Goal: Navigation & Orientation: Find specific page/section

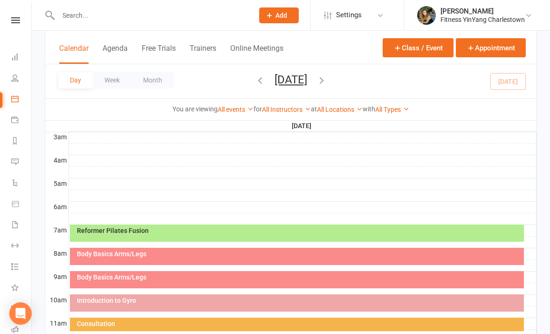
click at [120, 249] on div "Body Basics Arms/Legs" at bounding box center [297, 256] width 454 height 17
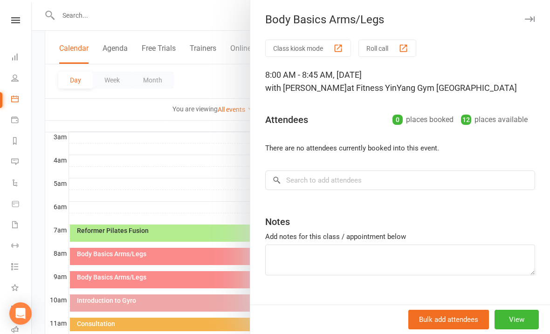
click at [118, 256] on div at bounding box center [291, 167] width 518 height 334
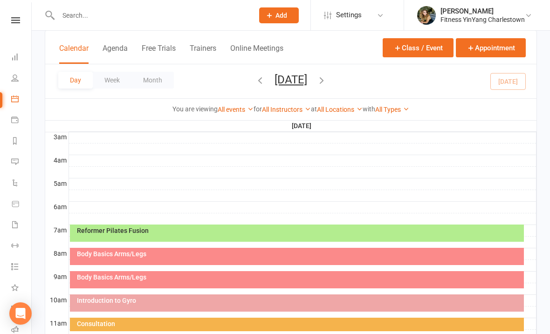
click at [146, 256] on div "Body Basics Arms/Legs" at bounding box center [298, 254] width 445 height 7
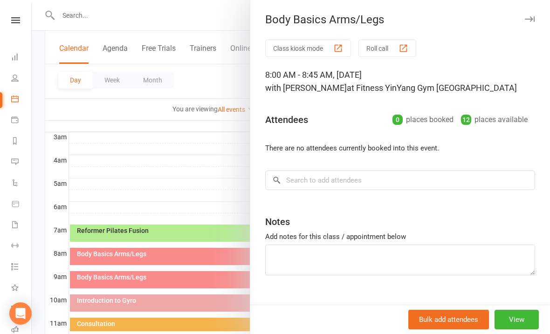
click at [172, 177] on div at bounding box center [291, 167] width 518 height 334
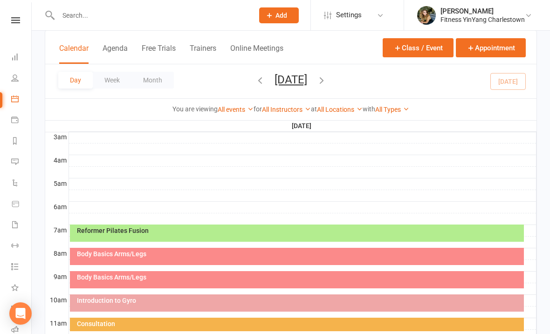
click at [138, 288] on div at bounding box center [302, 288] width 467 height 11
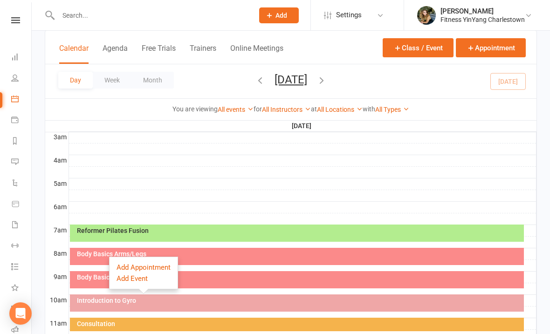
click at [94, 280] on div "Body Basics Arms/Legs" at bounding box center [298, 277] width 445 height 7
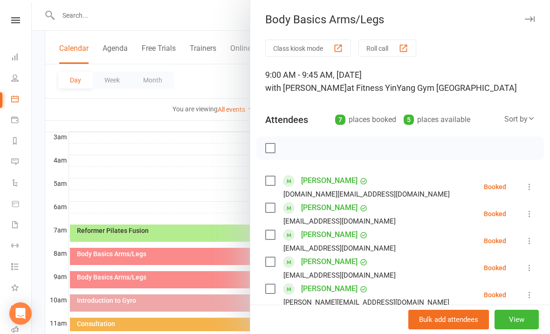
click at [109, 276] on div at bounding box center [291, 167] width 518 height 334
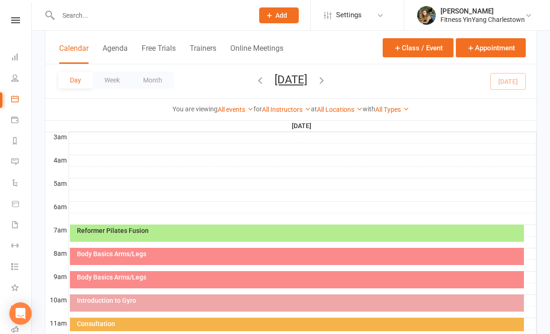
click at [111, 280] on div "Body Basics Arms/Legs" at bounding box center [298, 277] width 445 height 7
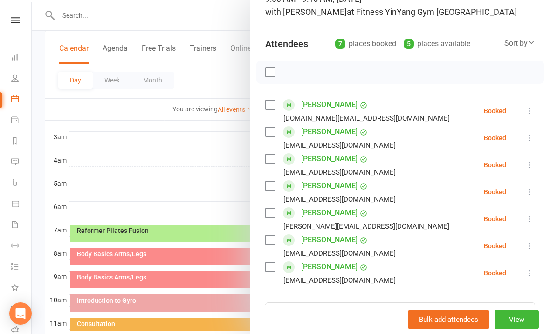
scroll to position [76, 0]
click at [106, 301] on div at bounding box center [291, 167] width 518 height 334
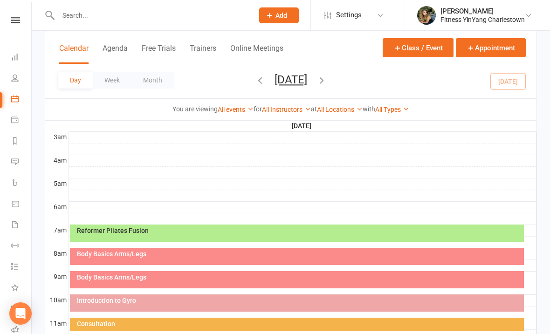
click at [126, 301] on div "Introduction to Gyro" at bounding box center [298, 300] width 445 height 7
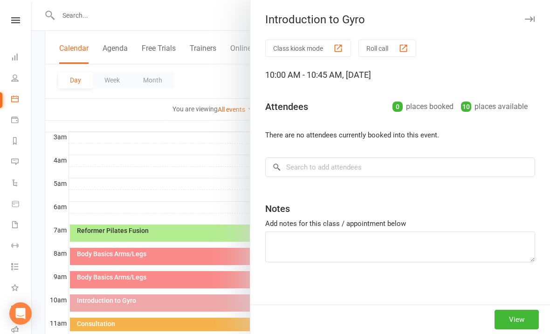
click at [160, 179] on div at bounding box center [291, 167] width 518 height 334
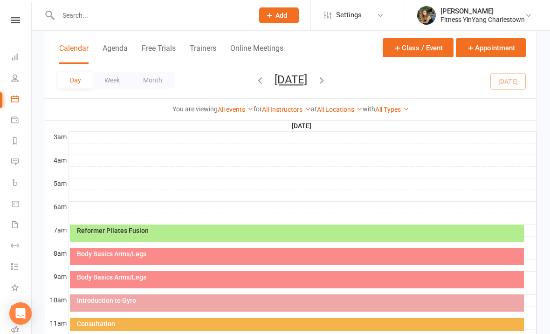
click at [119, 255] on div "Body Basics Arms/Legs" at bounding box center [298, 254] width 445 height 7
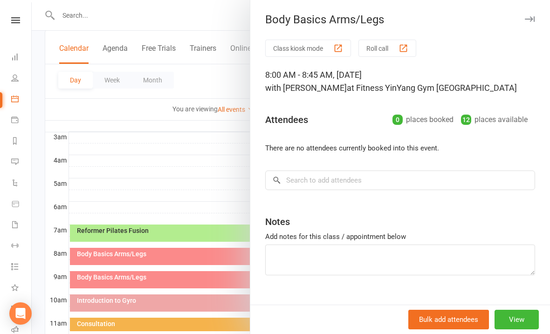
click at [132, 281] on div at bounding box center [291, 167] width 518 height 334
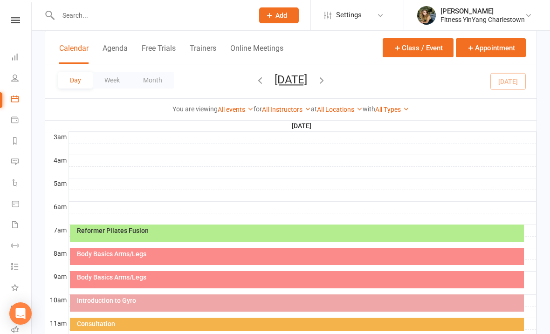
click at [135, 276] on div "Body Basics Arms/Legs" at bounding box center [298, 277] width 445 height 7
